Goal: Transaction & Acquisition: Purchase product/service

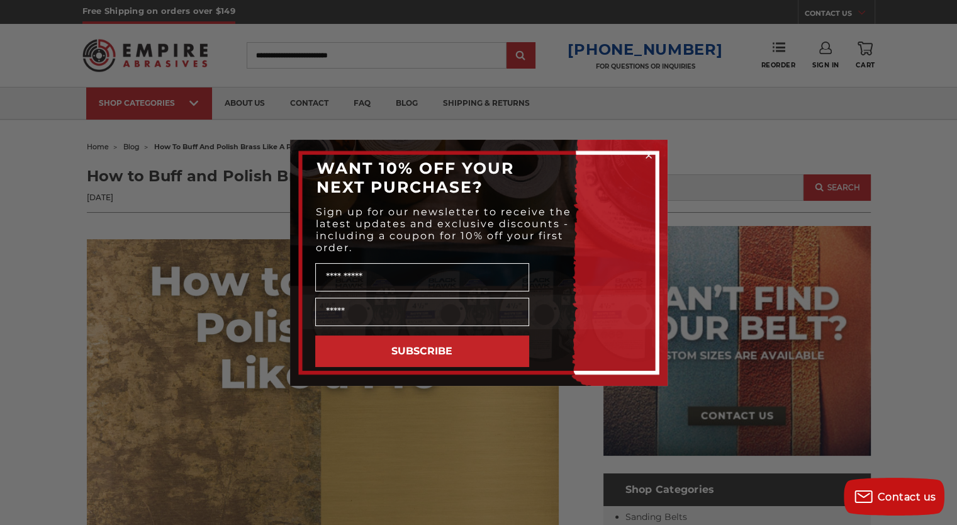
click at [649, 159] on circle "Close dialog" at bounding box center [648, 155] width 12 height 12
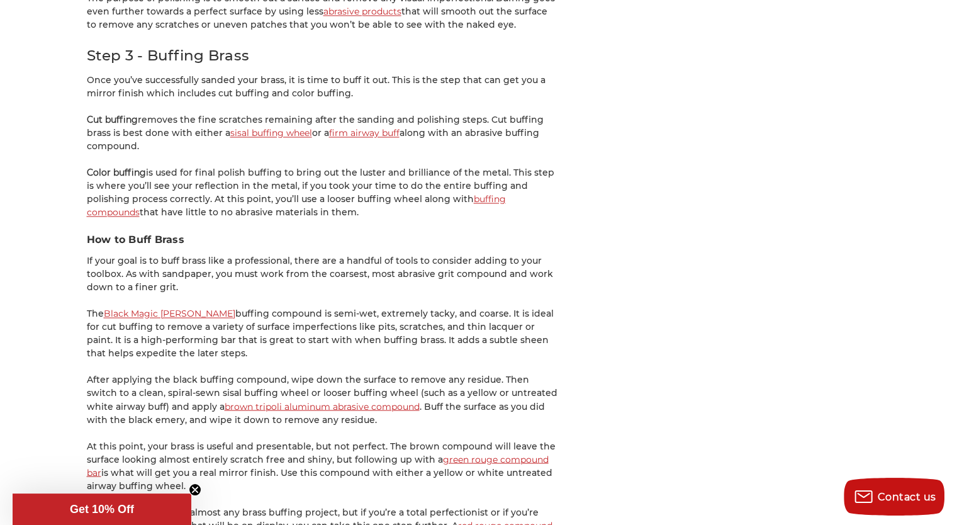
scroll to position [2014, 0]
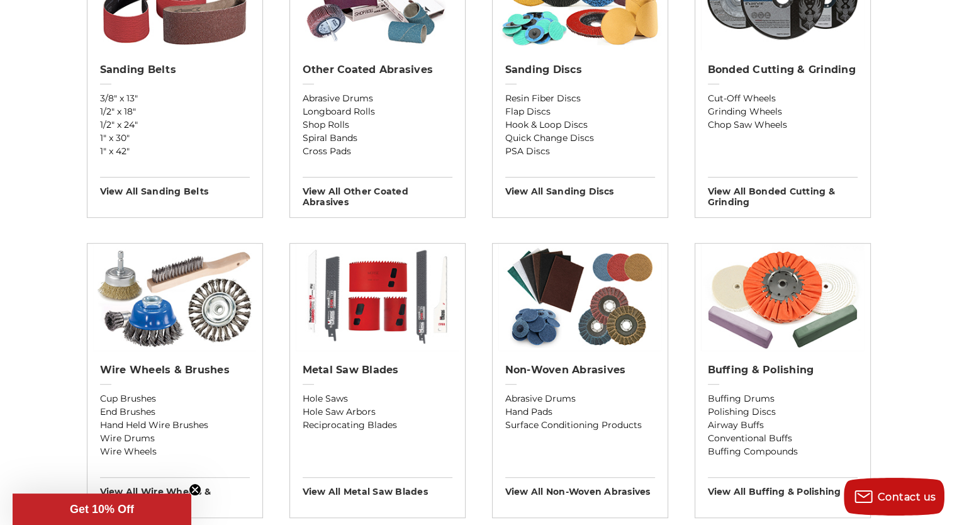
scroll to position [566, 0]
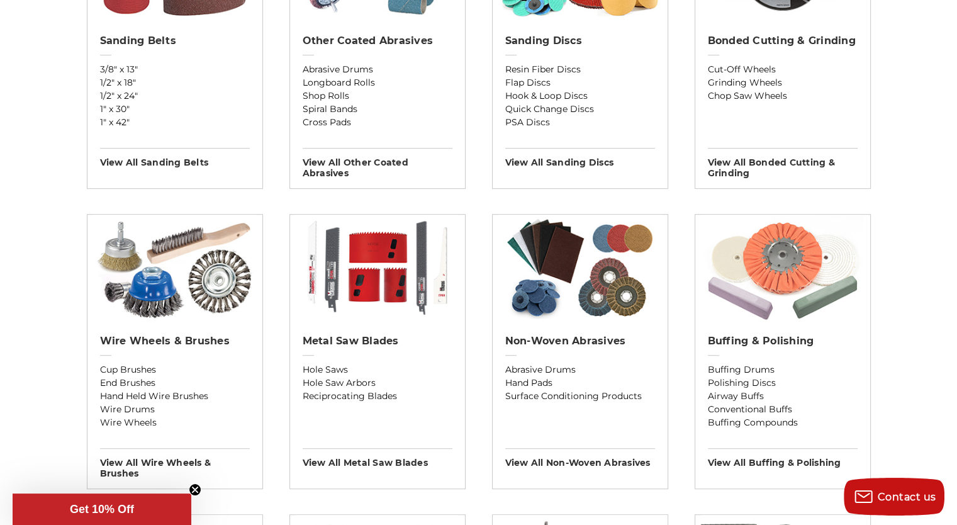
click at [782, 257] on img at bounding box center [782, 268] width 163 height 107
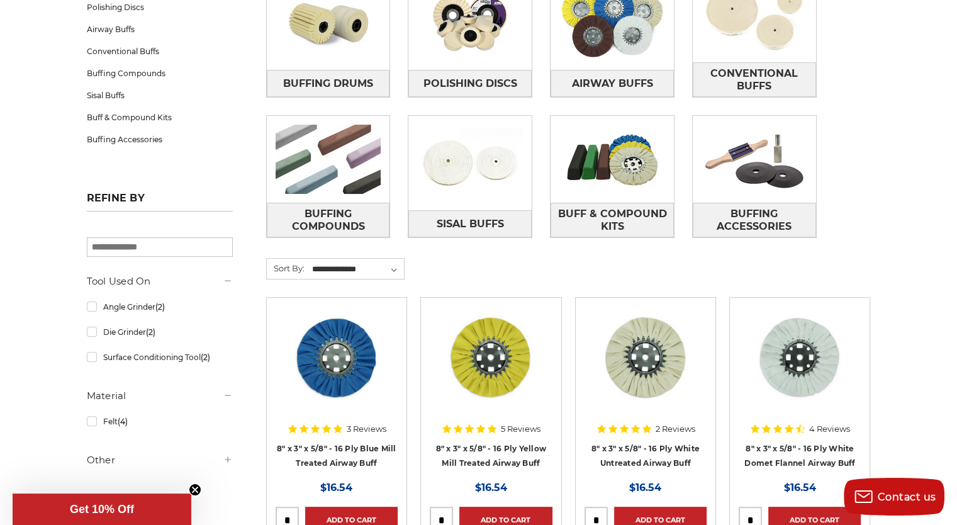
scroll to position [189, 0]
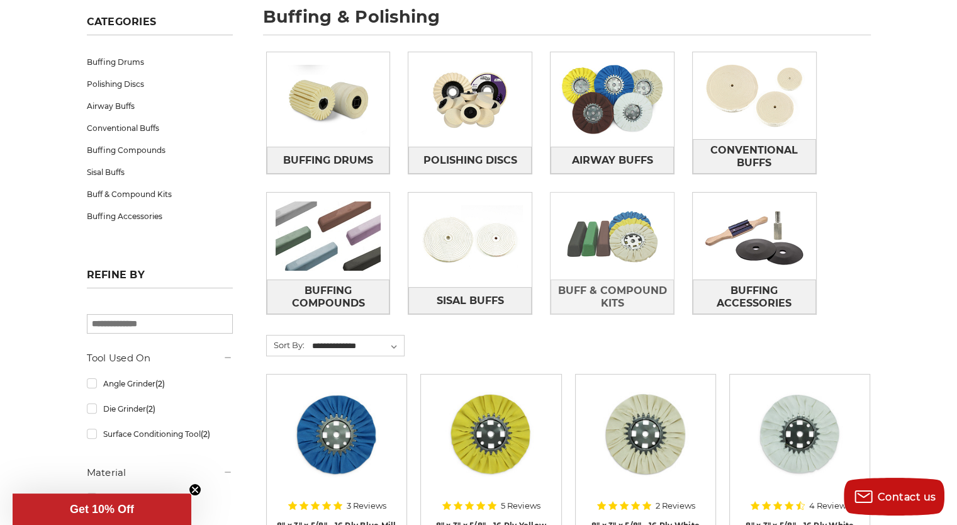
click at [617, 260] on img at bounding box center [612, 236] width 123 height 87
